Goal: Find specific page/section: Find specific page/section

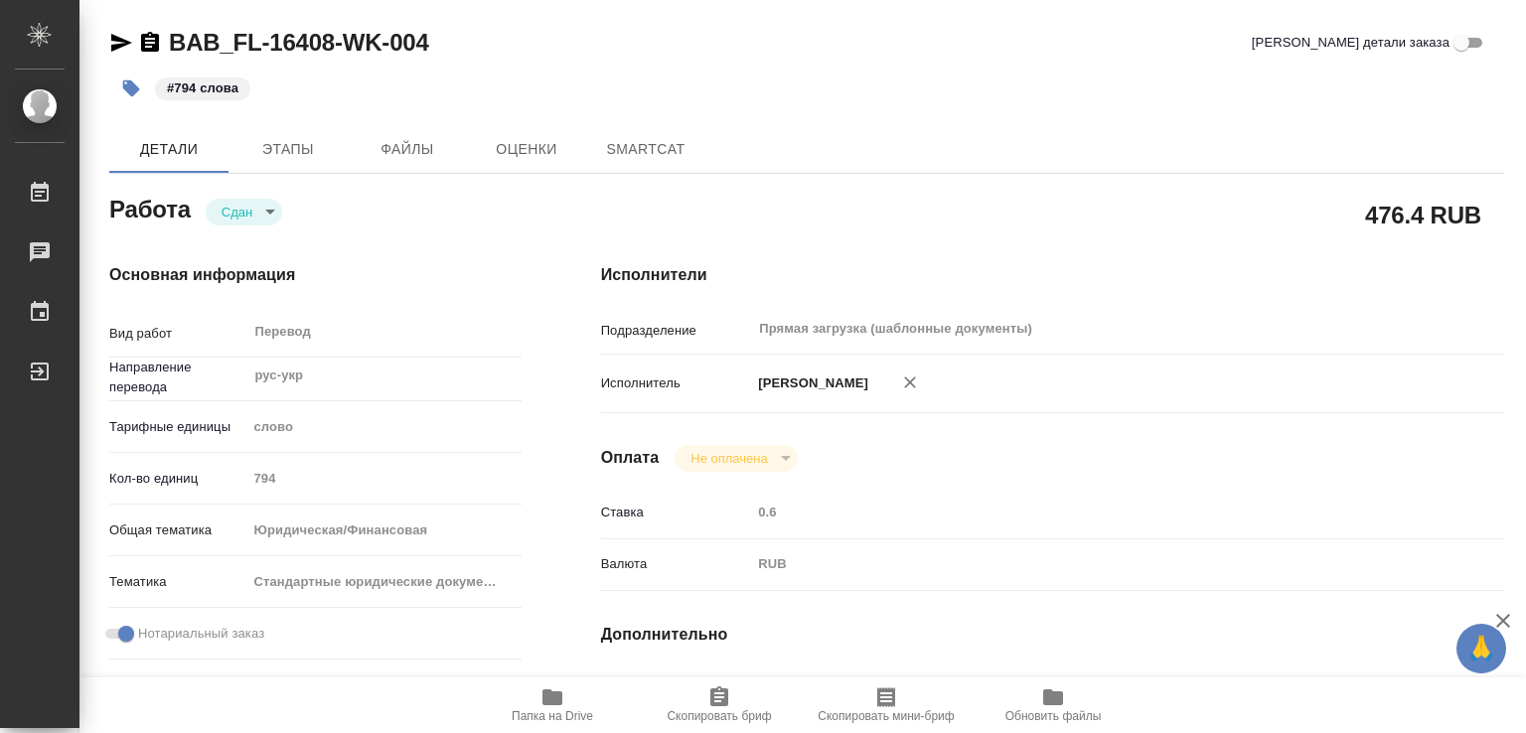
type textarea "x"
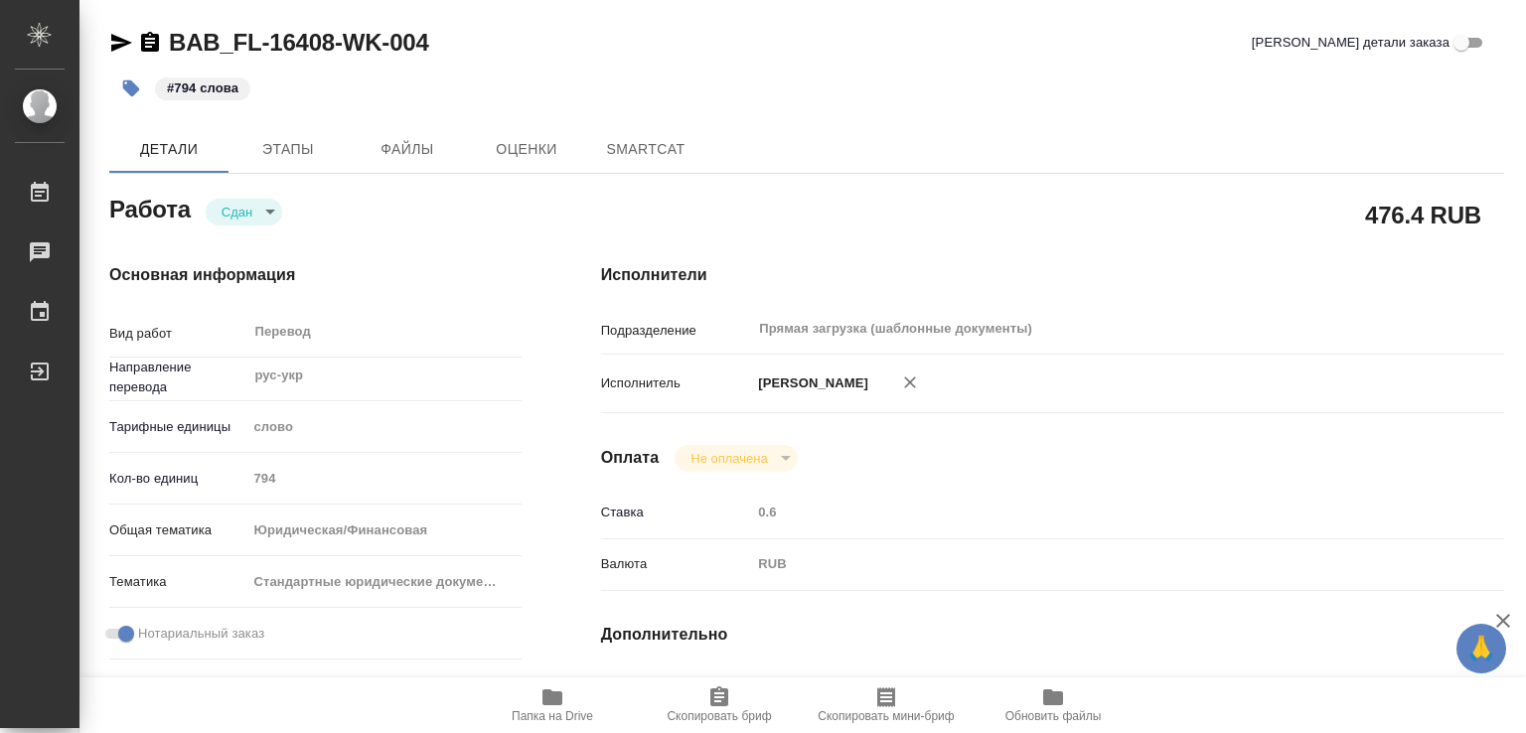
type textarea "x"
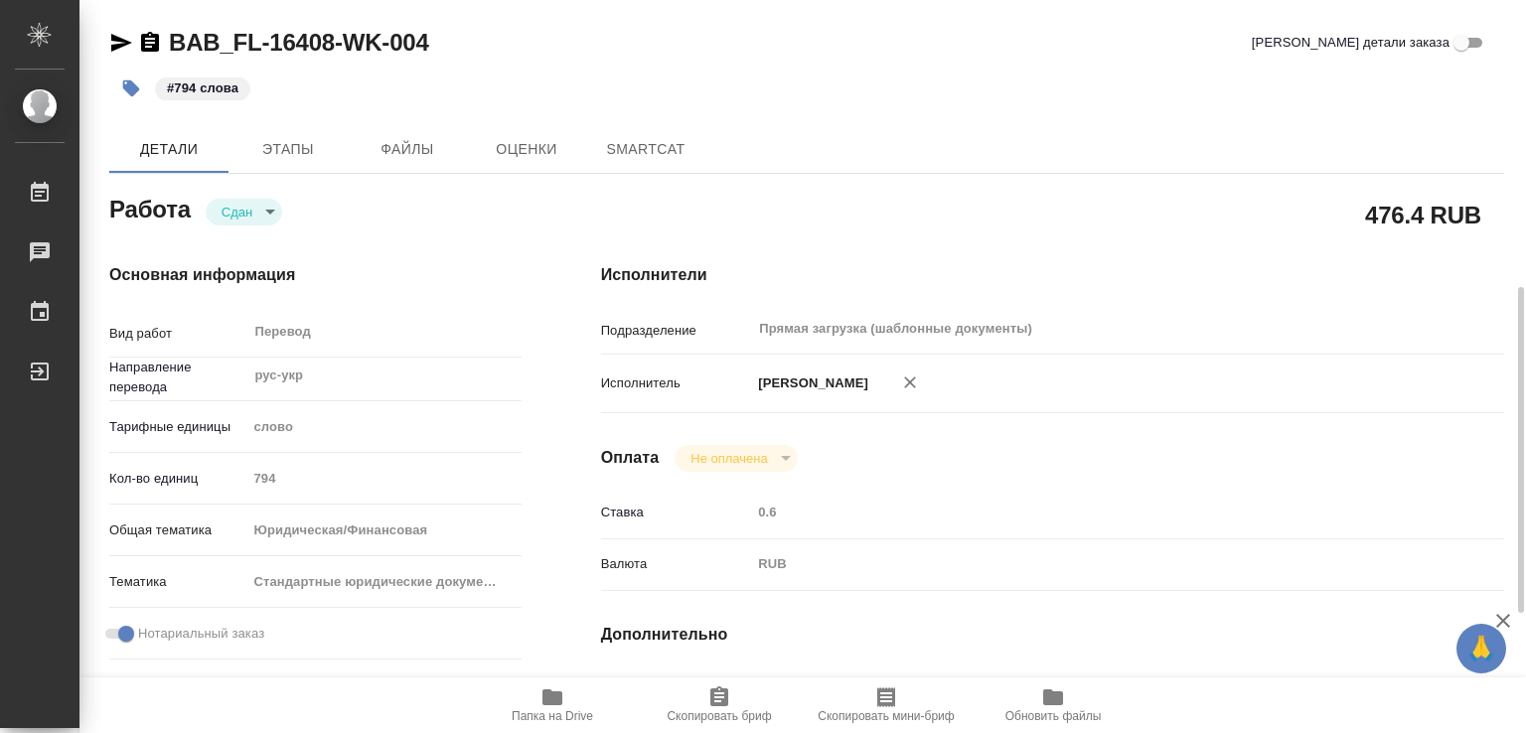
scroll to position [397, 0]
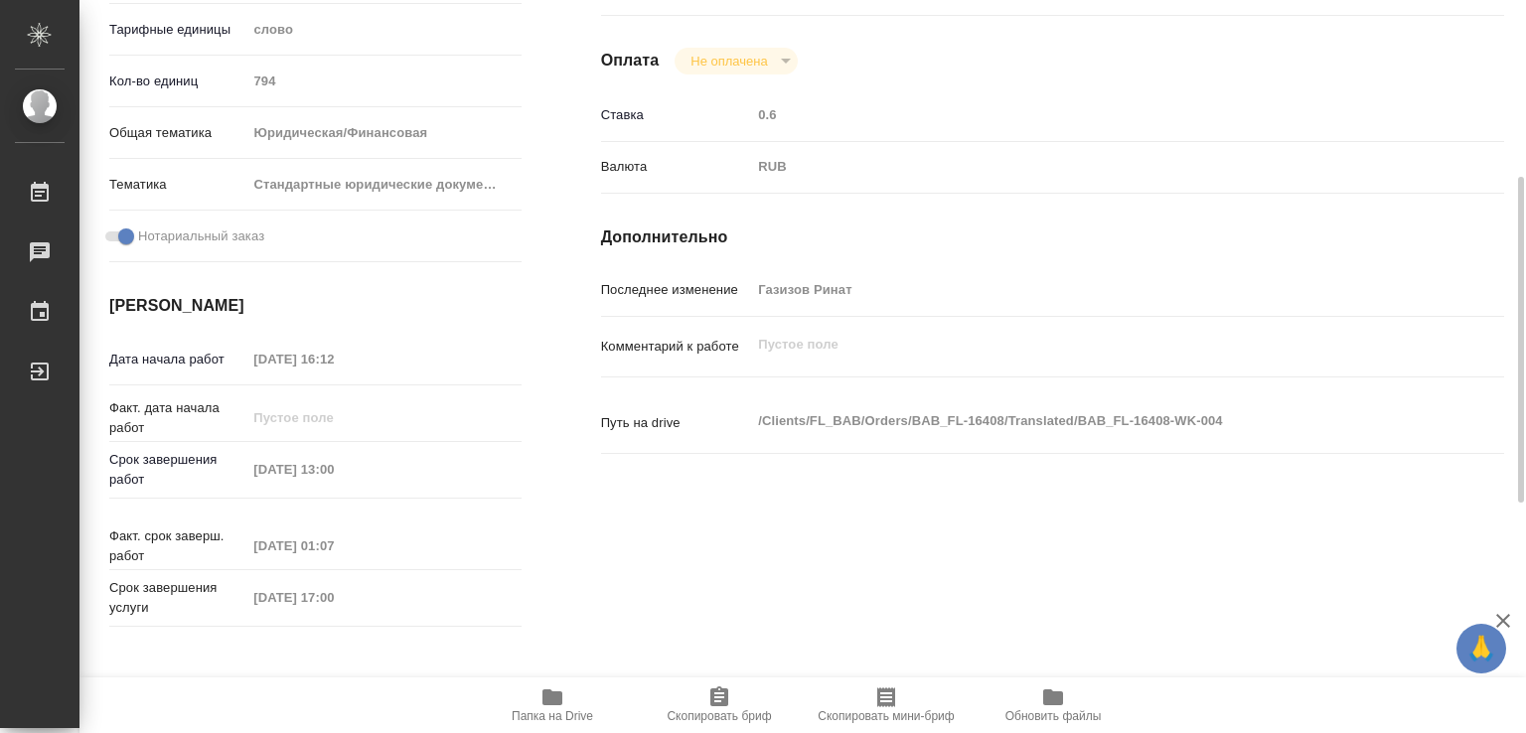
type textarea "x"
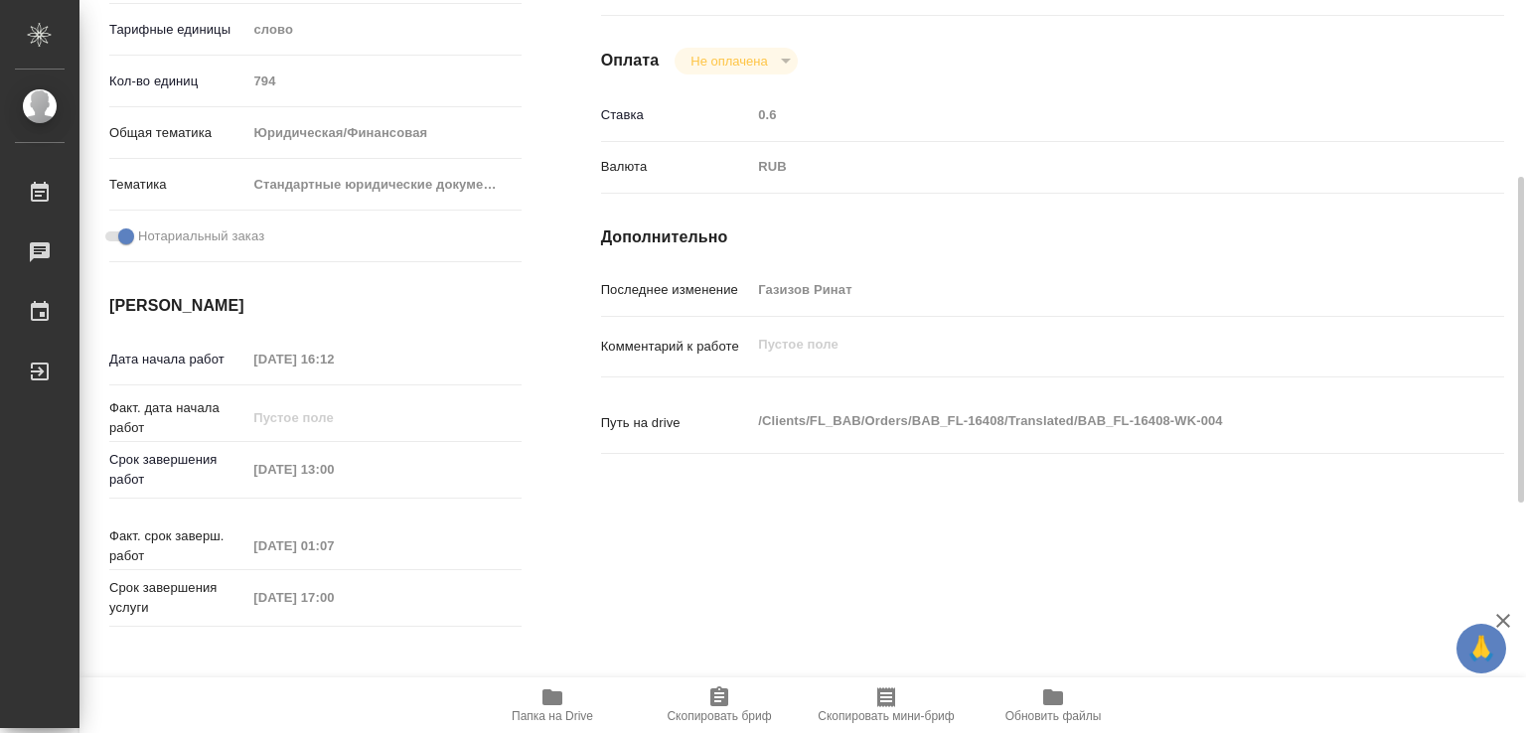
click at [556, 705] on icon "button" at bounding box center [552, 697] width 24 height 24
type textarea "x"
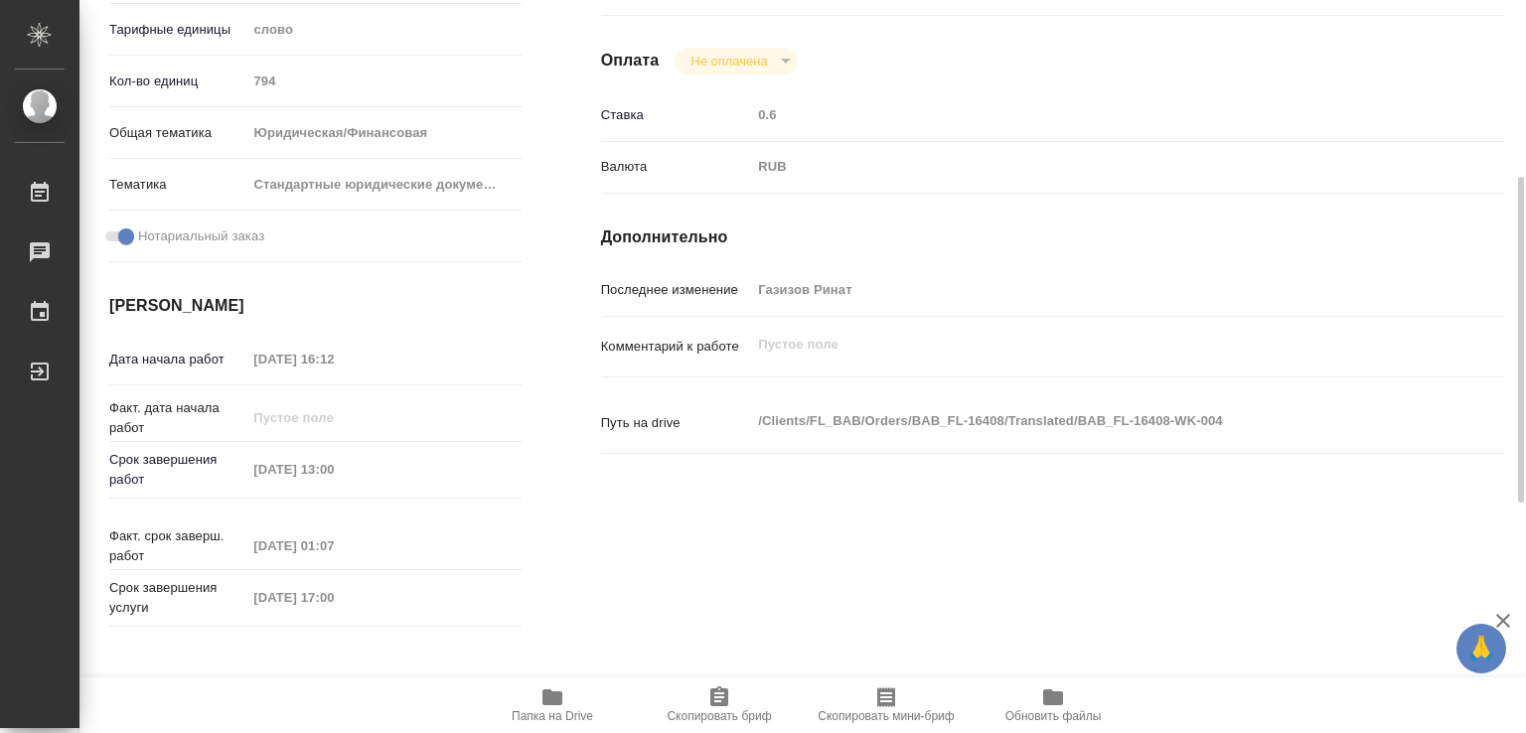
type textarea "x"
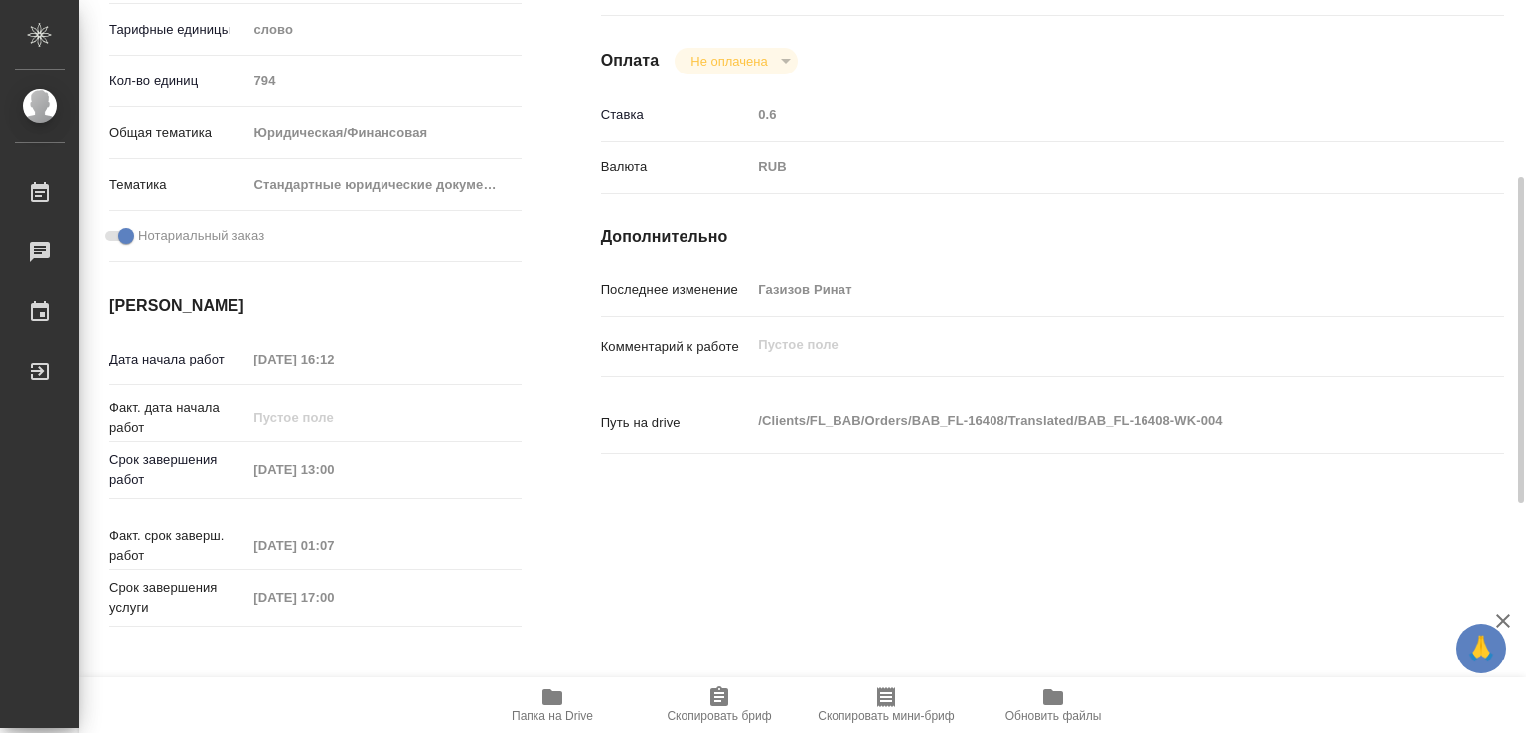
type textarea "x"
